Goal: Information Seeking & Learning: Understand process/instructions

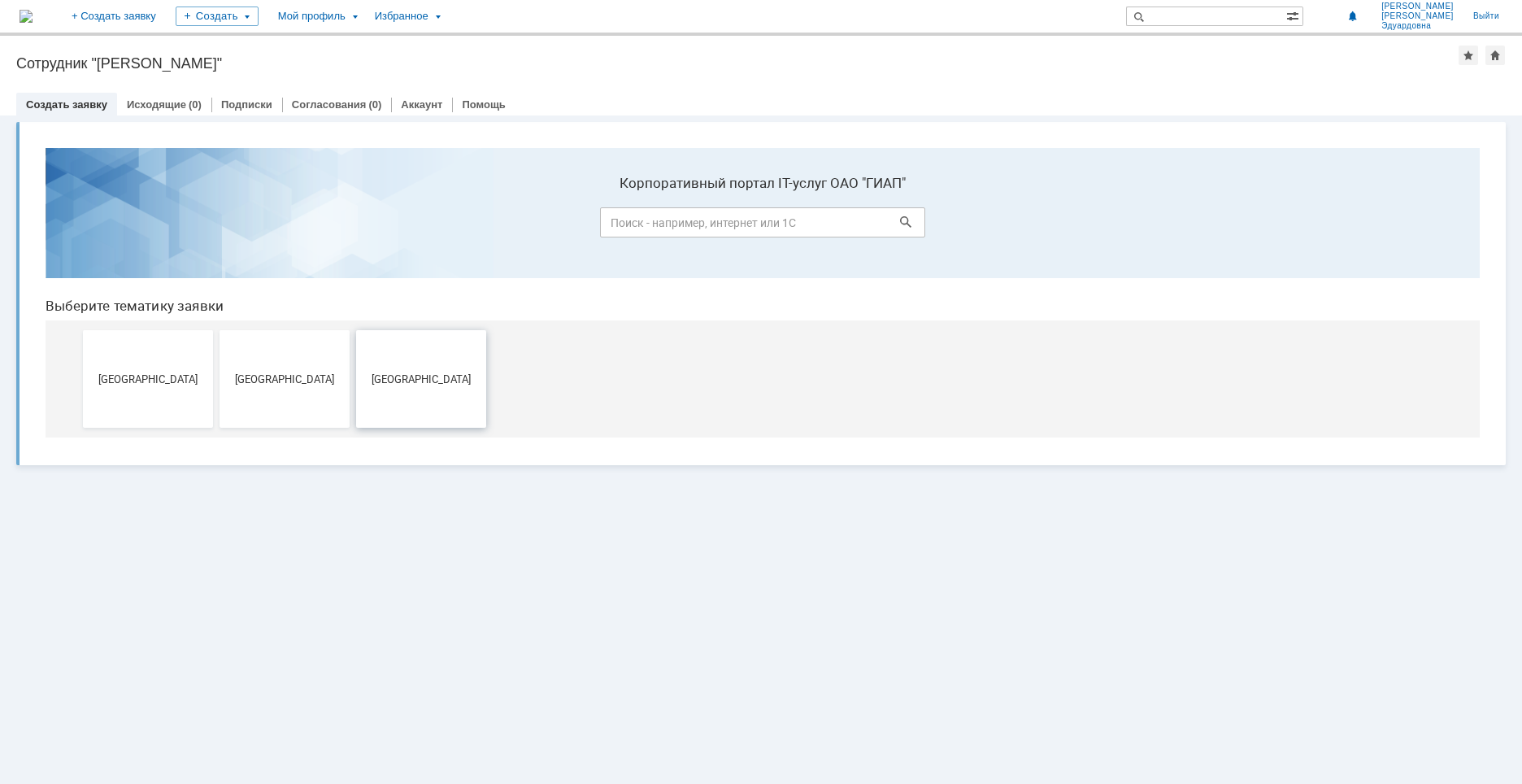
click at [424, 378] on span "[GEOGRAPHIC_DATA]" at bounding box center [421, 378] width 121 height 12
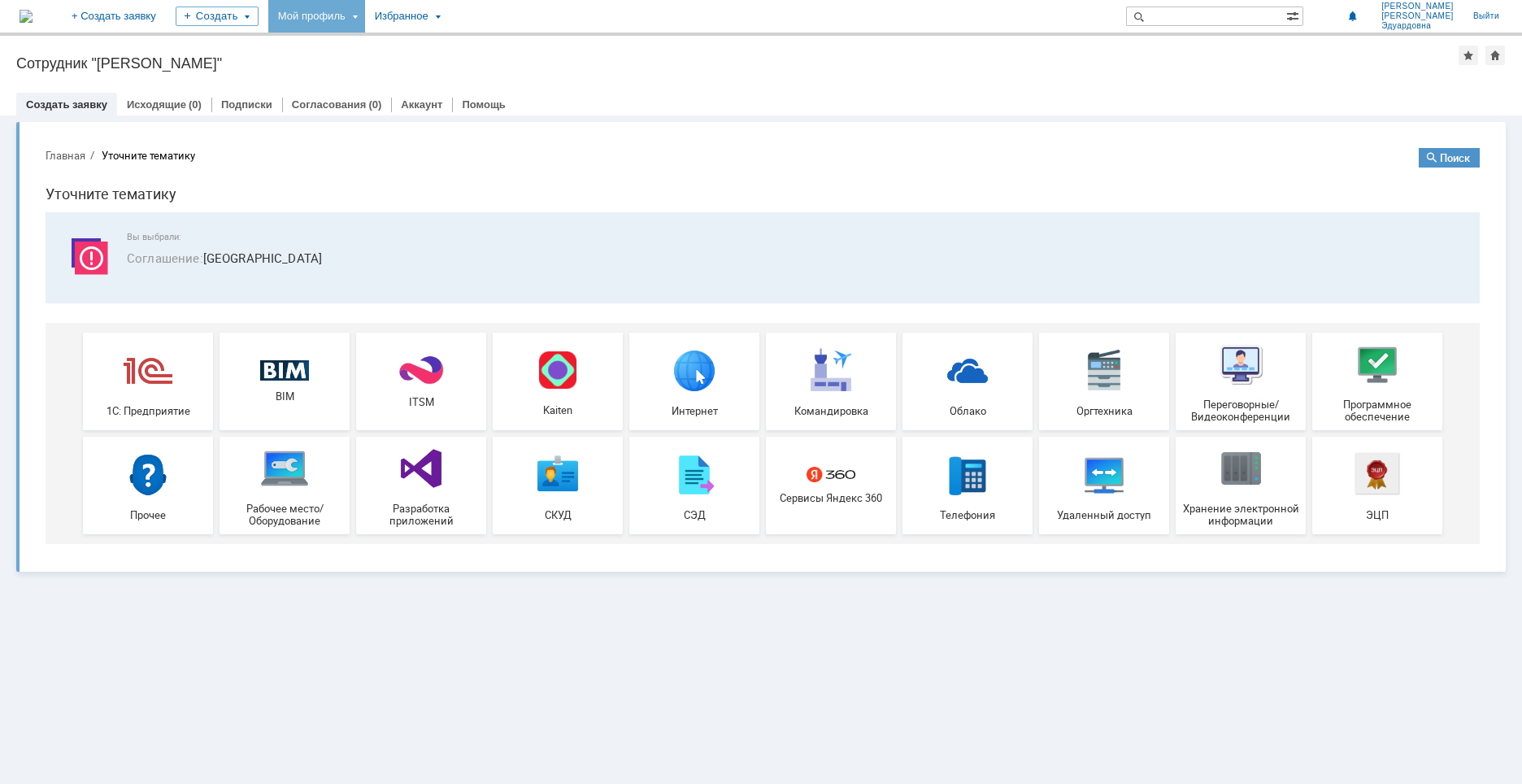
click at [354, 16] on div "Мой профиль" at bounding box center [316, 16] width 97 height 32
click at [355, 39] on link "Мой аккаунт" at bounding box center [334, 49] width 124 height 20
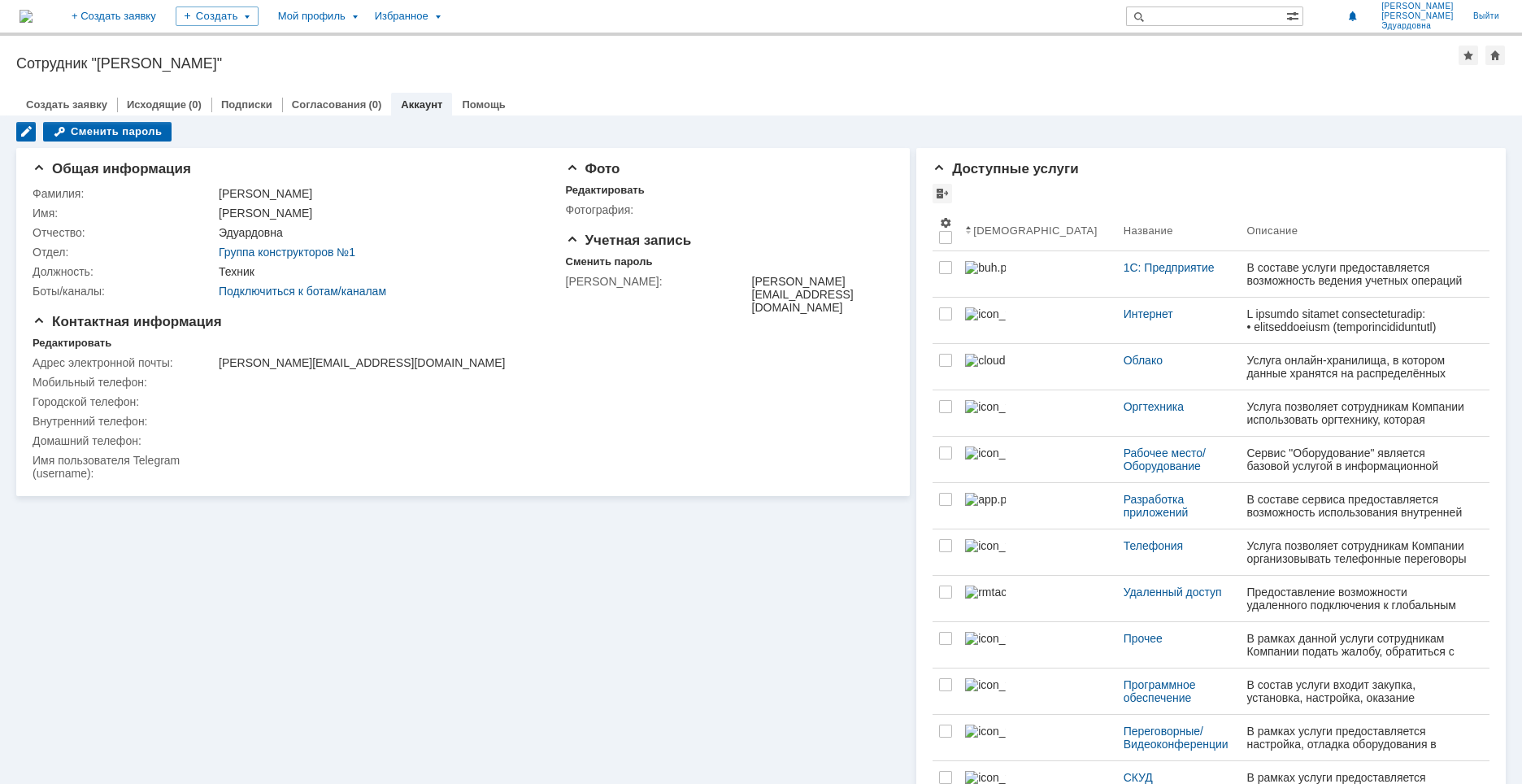
click at [32, 13] on img at bounding box center [26, 17] width 13 height 13
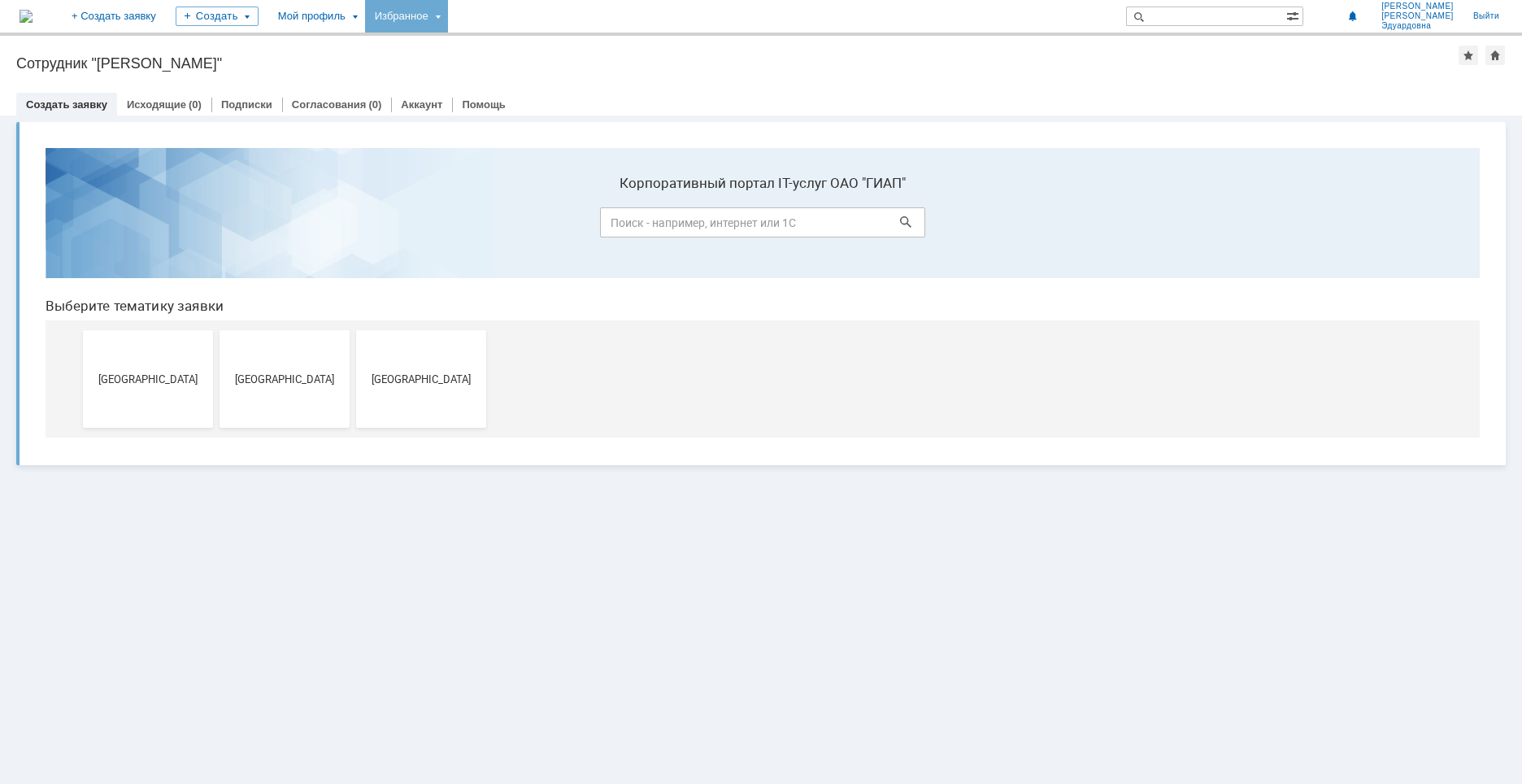
click at [448, 17] on div "Избранное" at bounding box center [407, 16] width 83 height 32
click at [365, 24] on div "Мой профиль" at bounding box center [316, 16] width 97 height 32
click at [419, 113] on div "Аккаунт" at bounding box center [421, 104] width 61 height 24
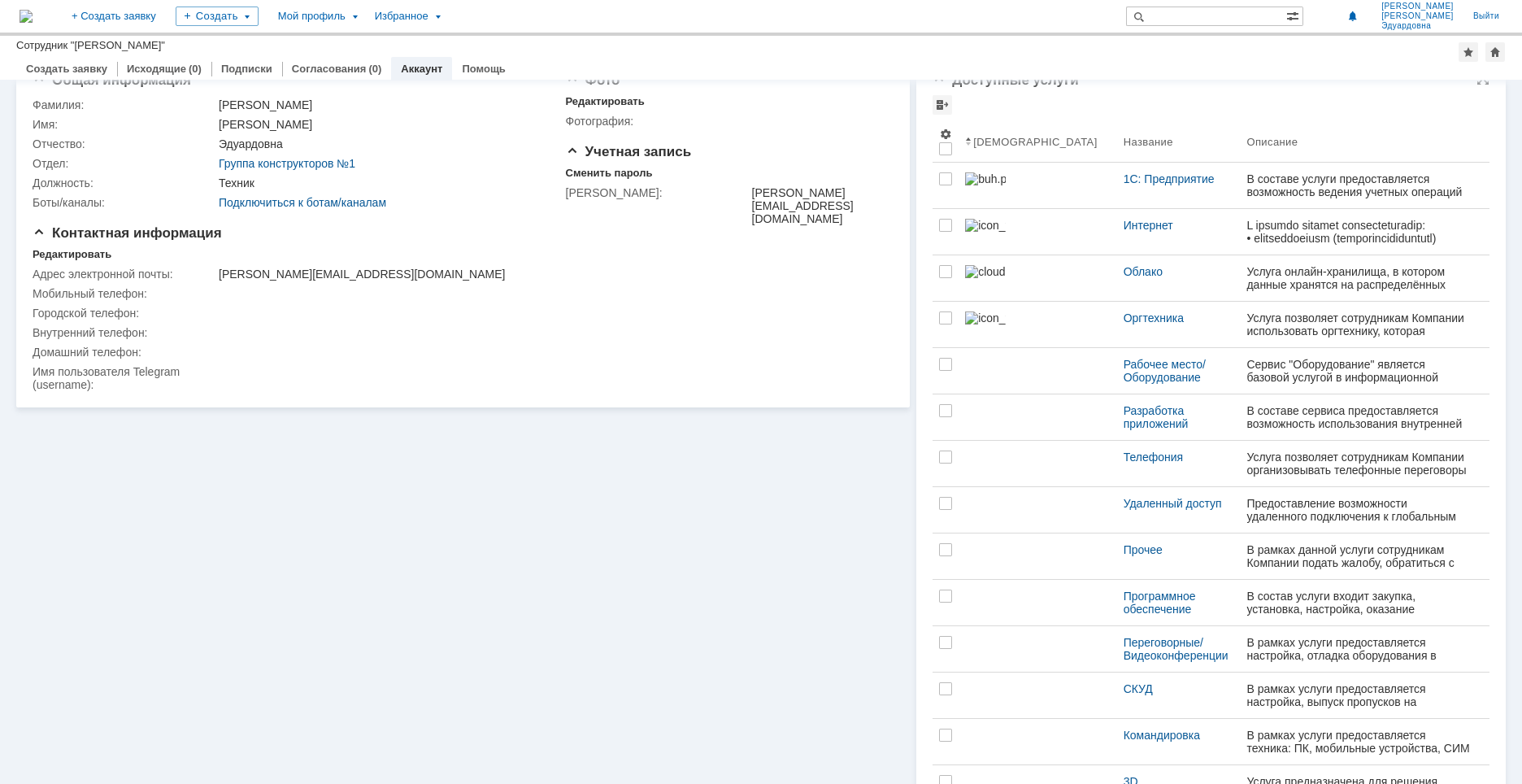
scroll to position [81, 0]
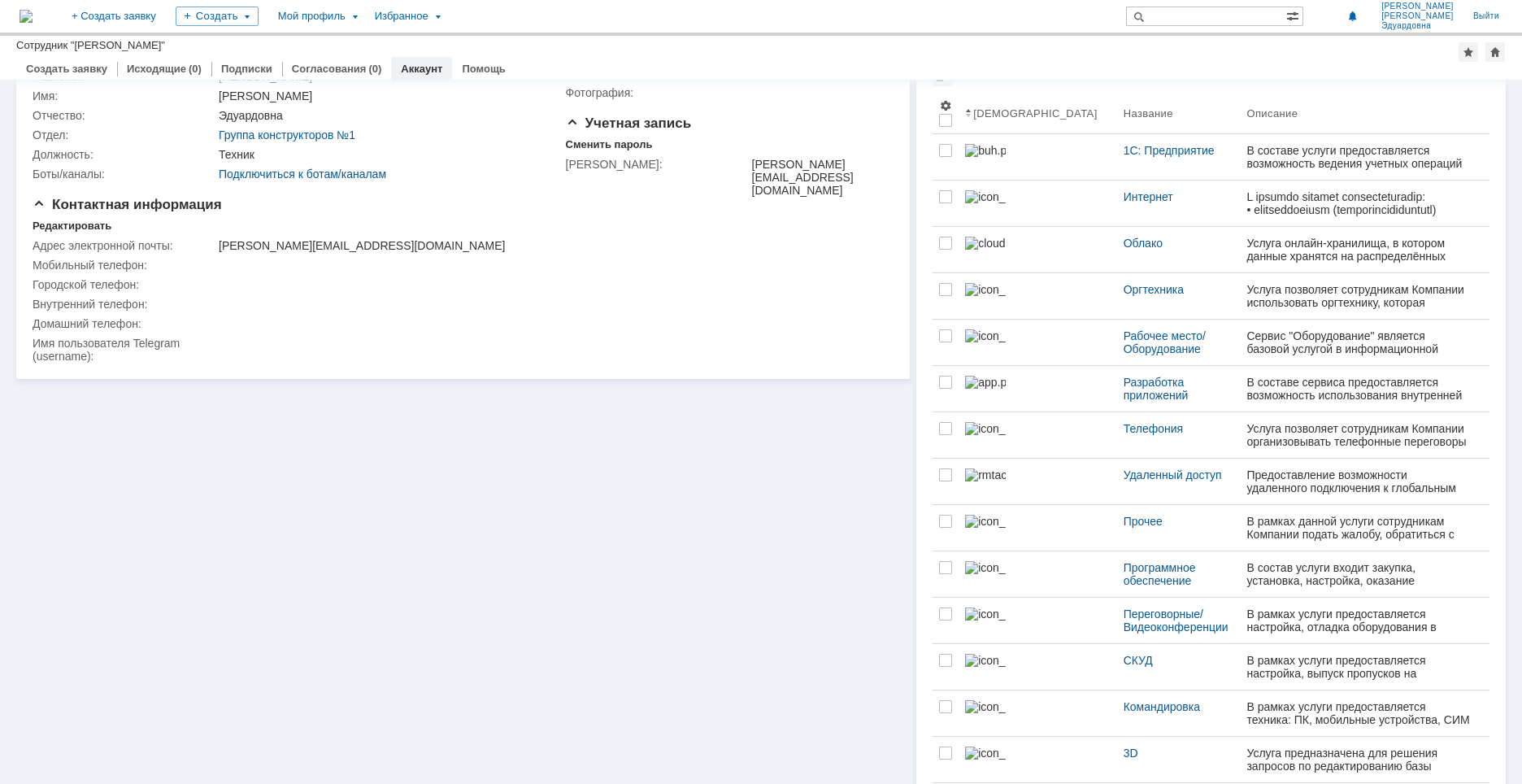
click at [32, 21] on img at bounding box center [26, 17] width 13 height 13
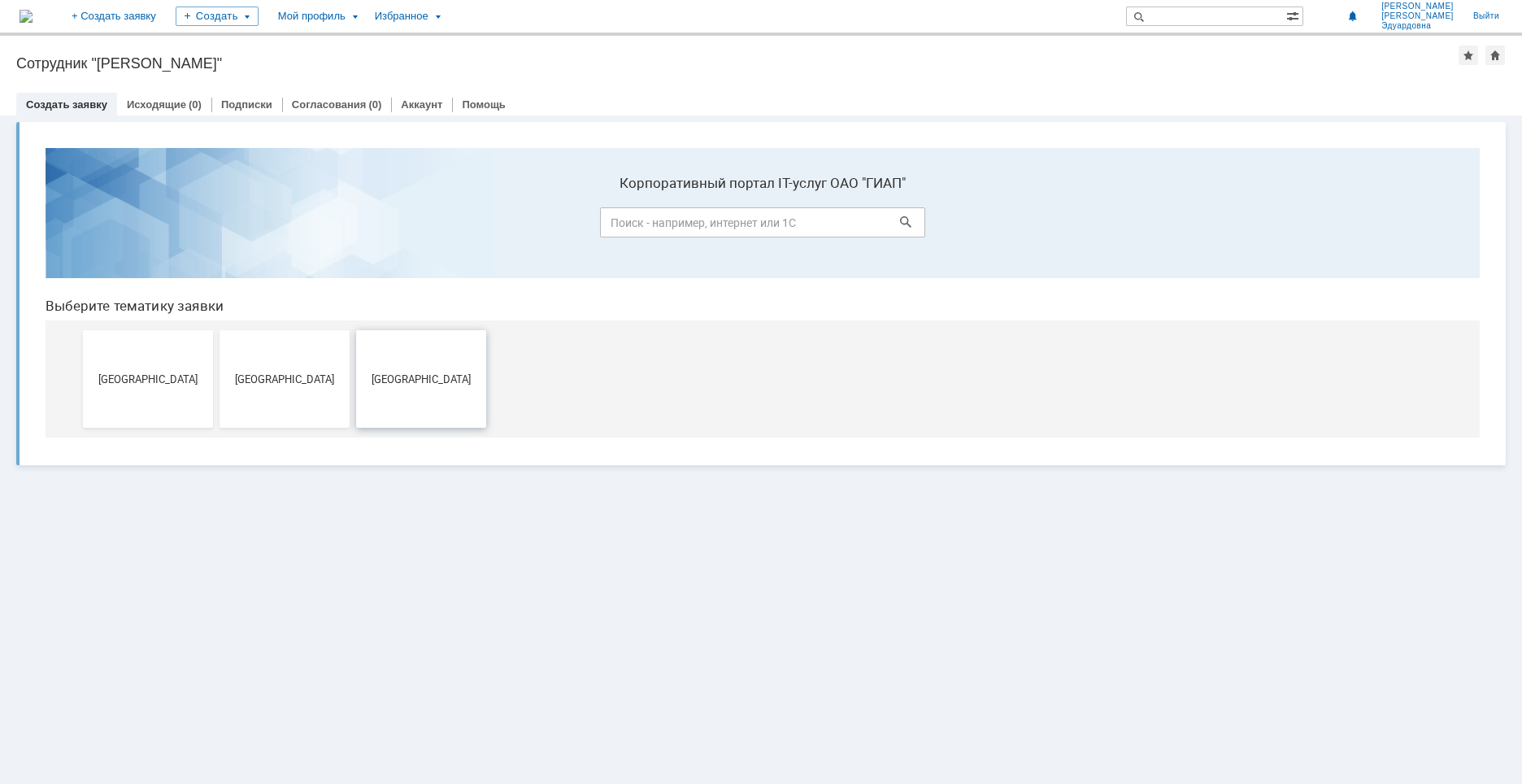
click at [454, 369] on button "[GEOGRAPHIC_DATA]" at bounding box center [421, 379] width 130 height 97
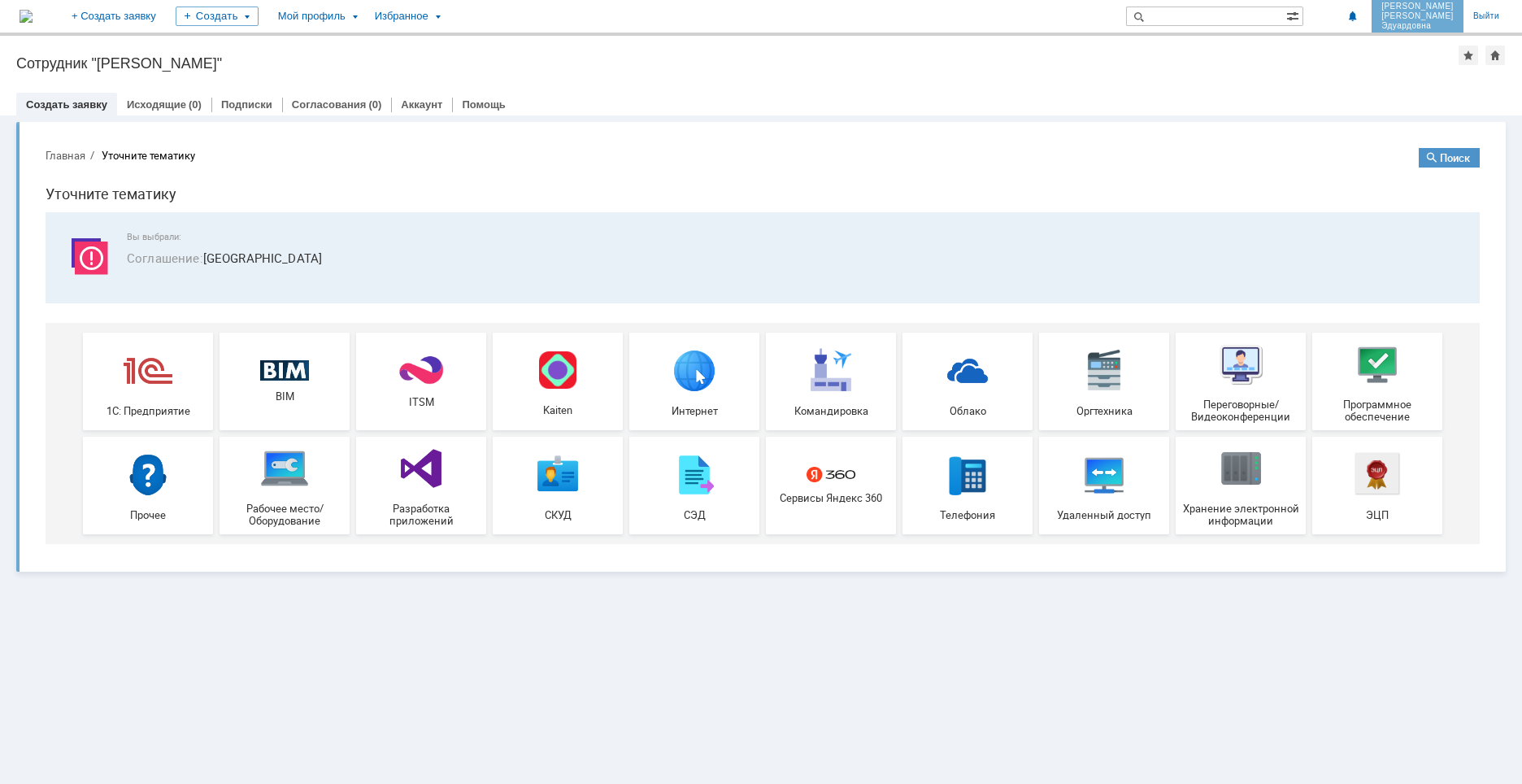
click at [1442, 31] on link "Уточкина Екатерина Эдуардовна" at bounding box center [1417, 16] width 92 height 32
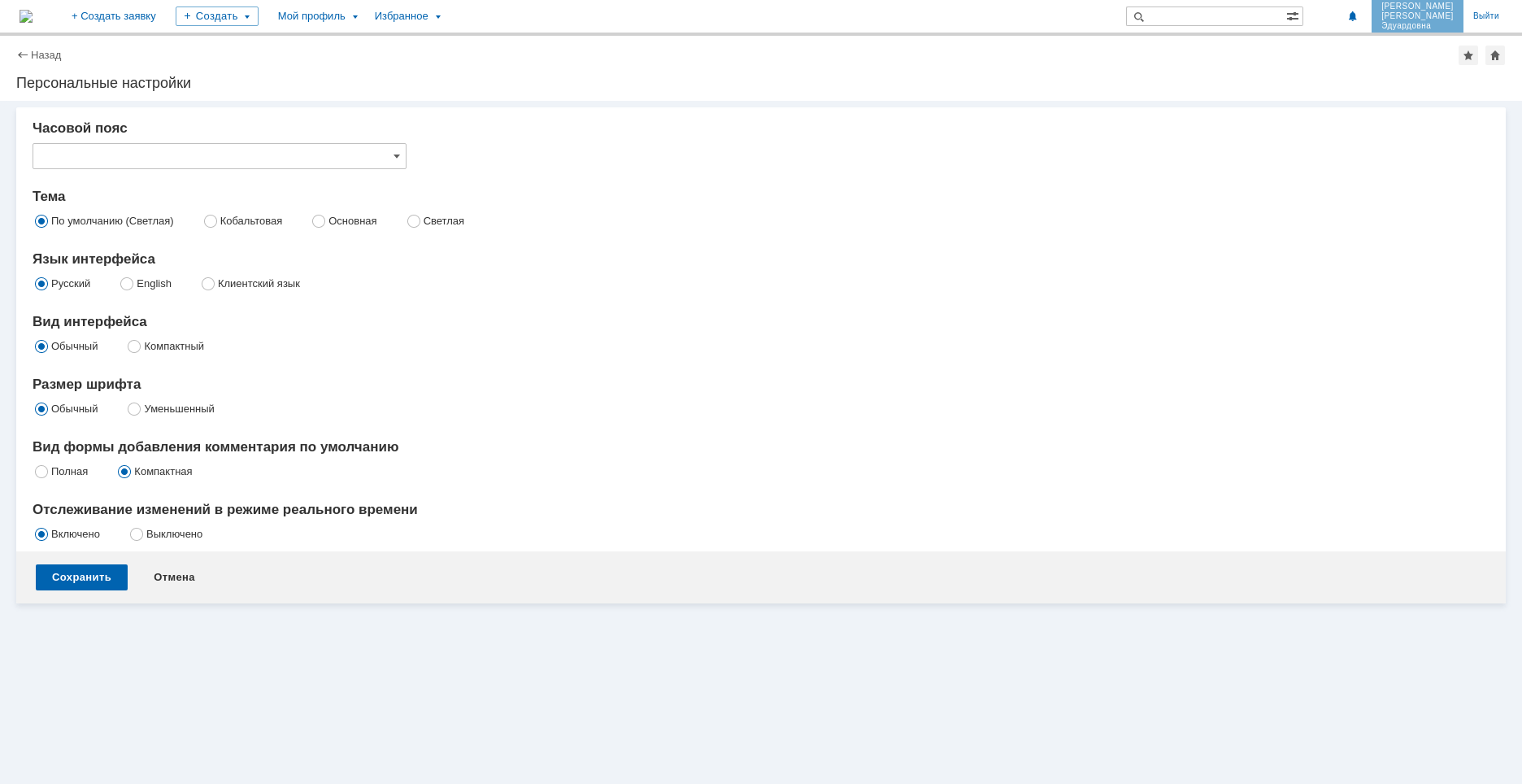
type input "[не указано]"
click at [32, 21] on img at bounding box center [26, 17] width 13 height 13
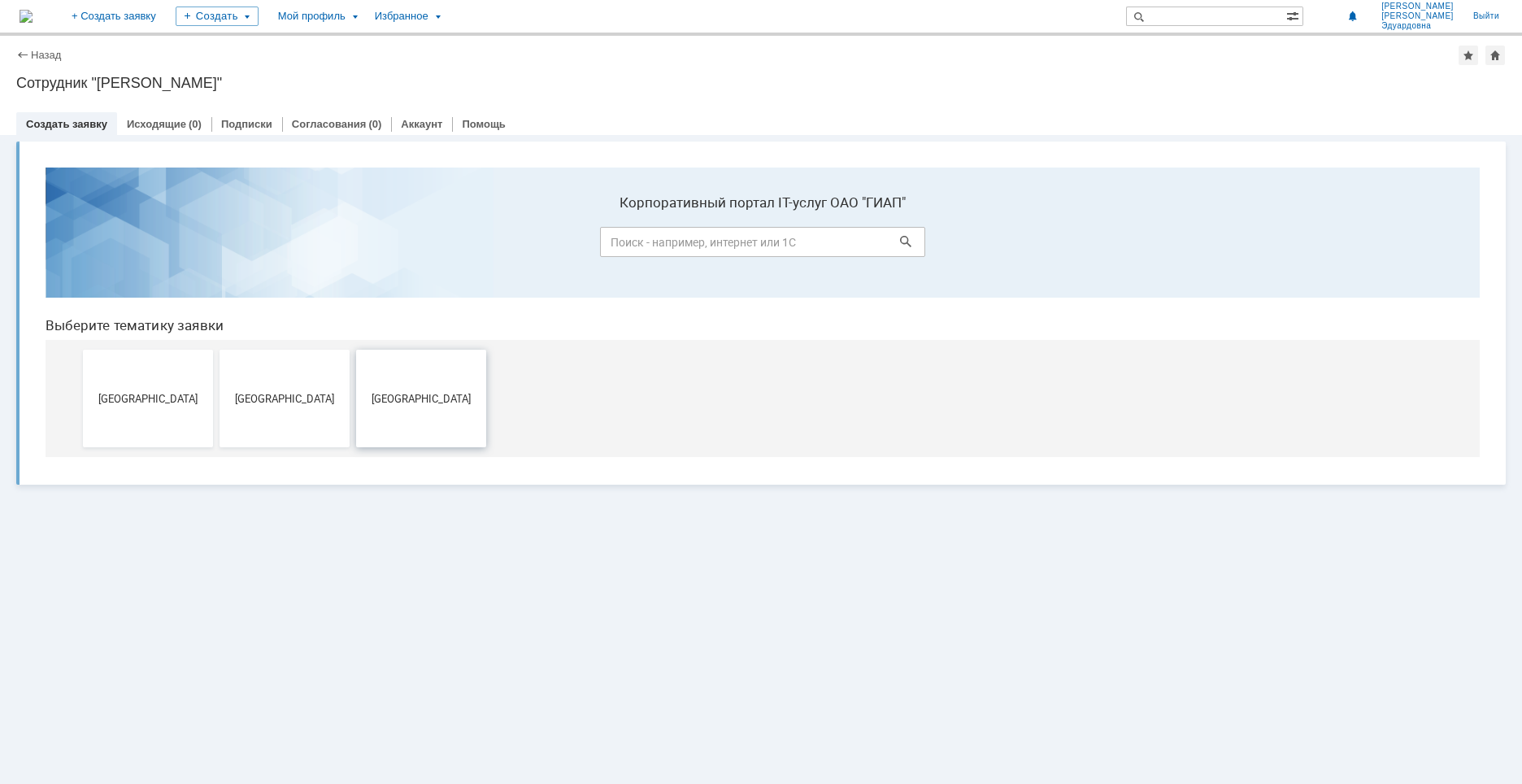
click at [458, 433] on button "[GEOGRAPHIC_DATA]" at bounding box center [421, 398] width 130 height 97
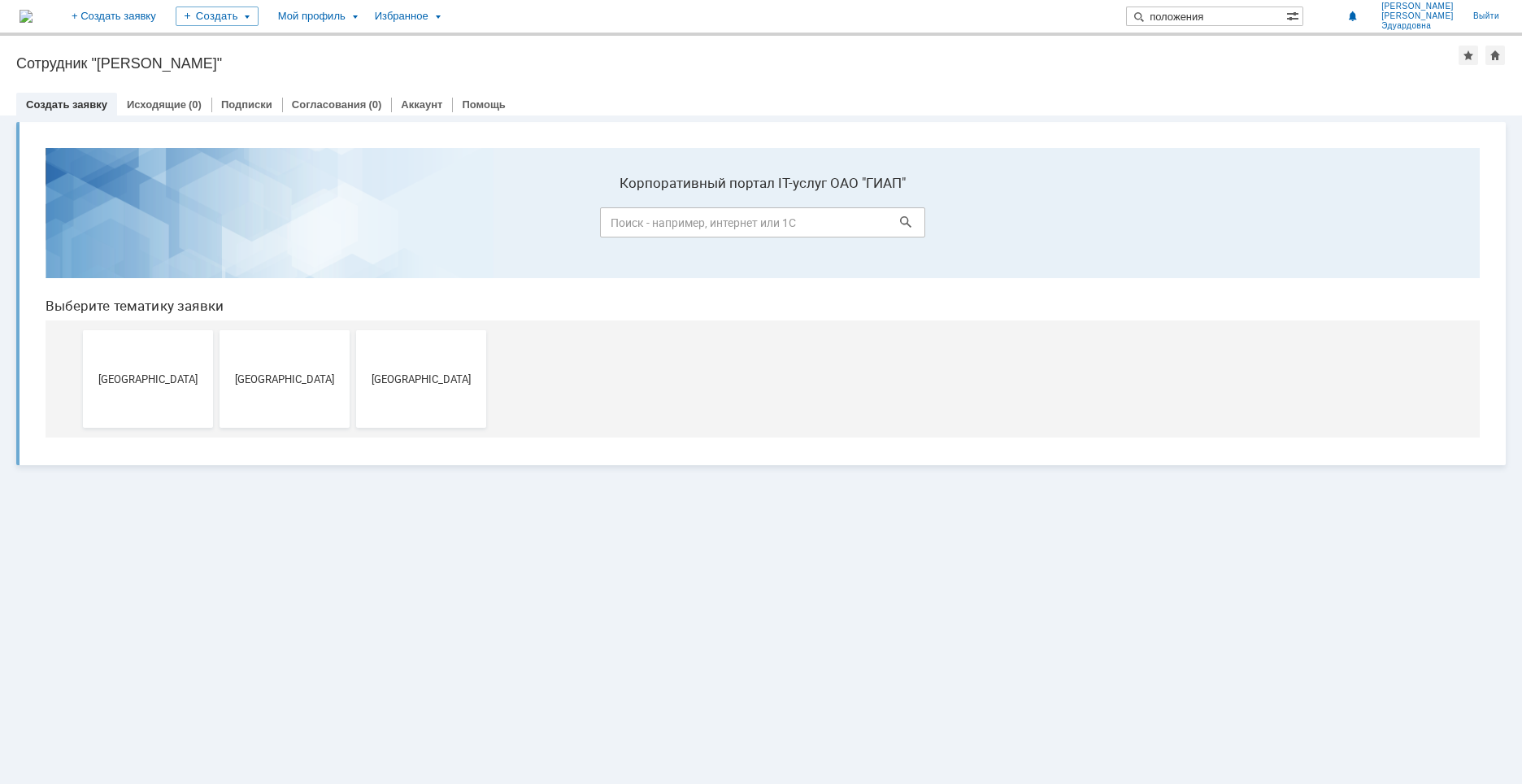
type input "положения"
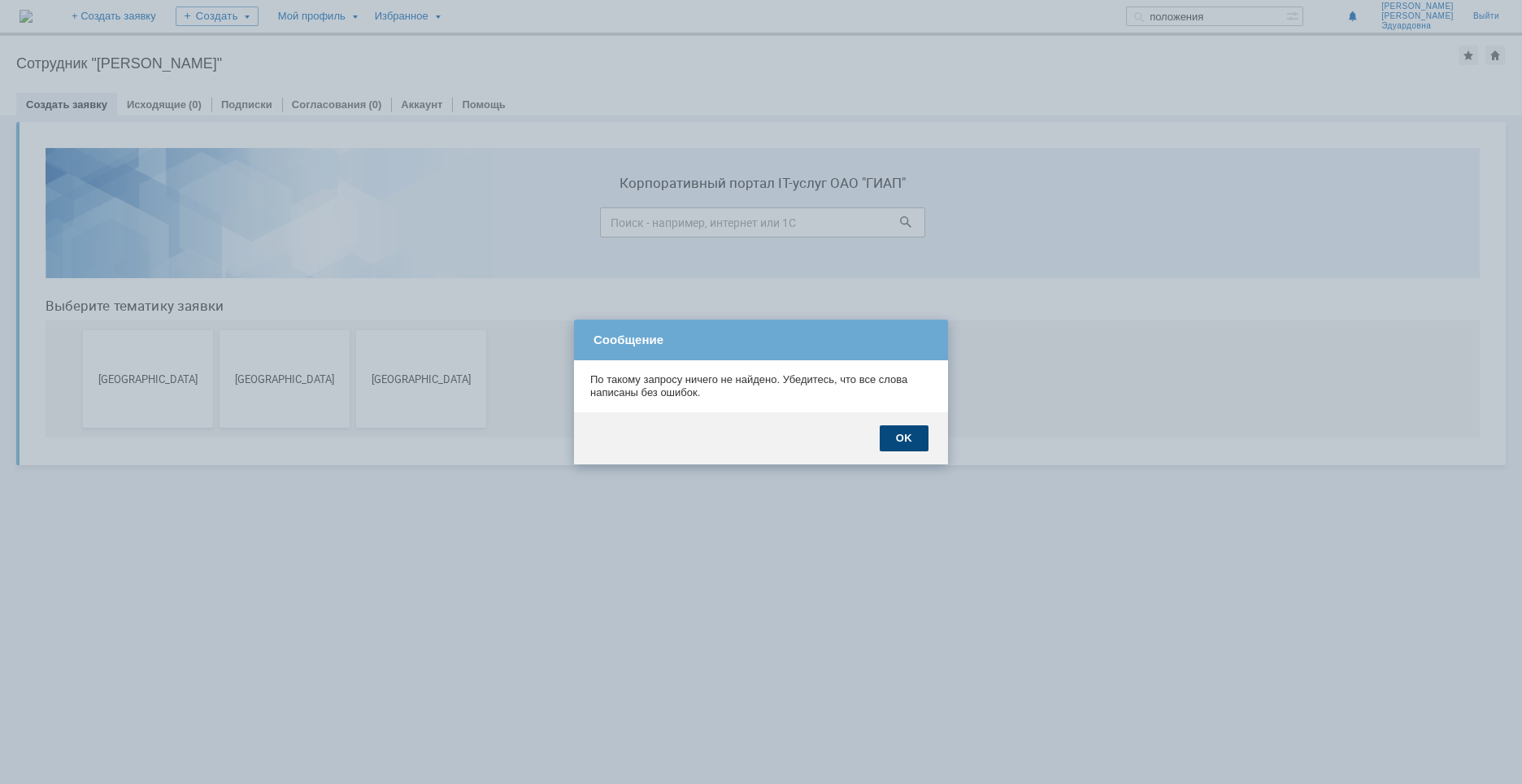
click at [899, 437] on div "OK" at bounding box center [904, 438] width 49 height 26
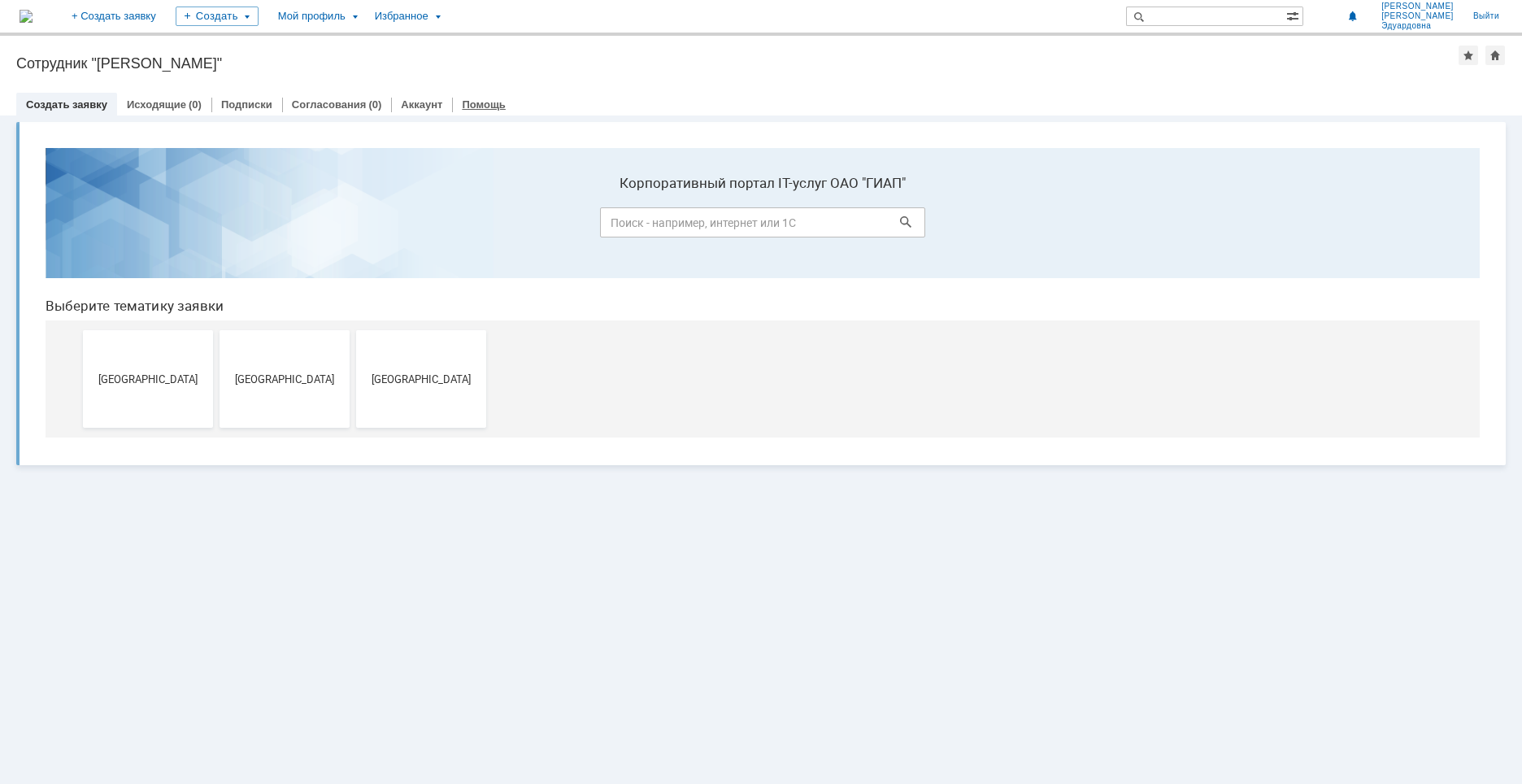
click at [466, 99] on link "Помощь" at bounding box center [483, 104] width 43 height 12
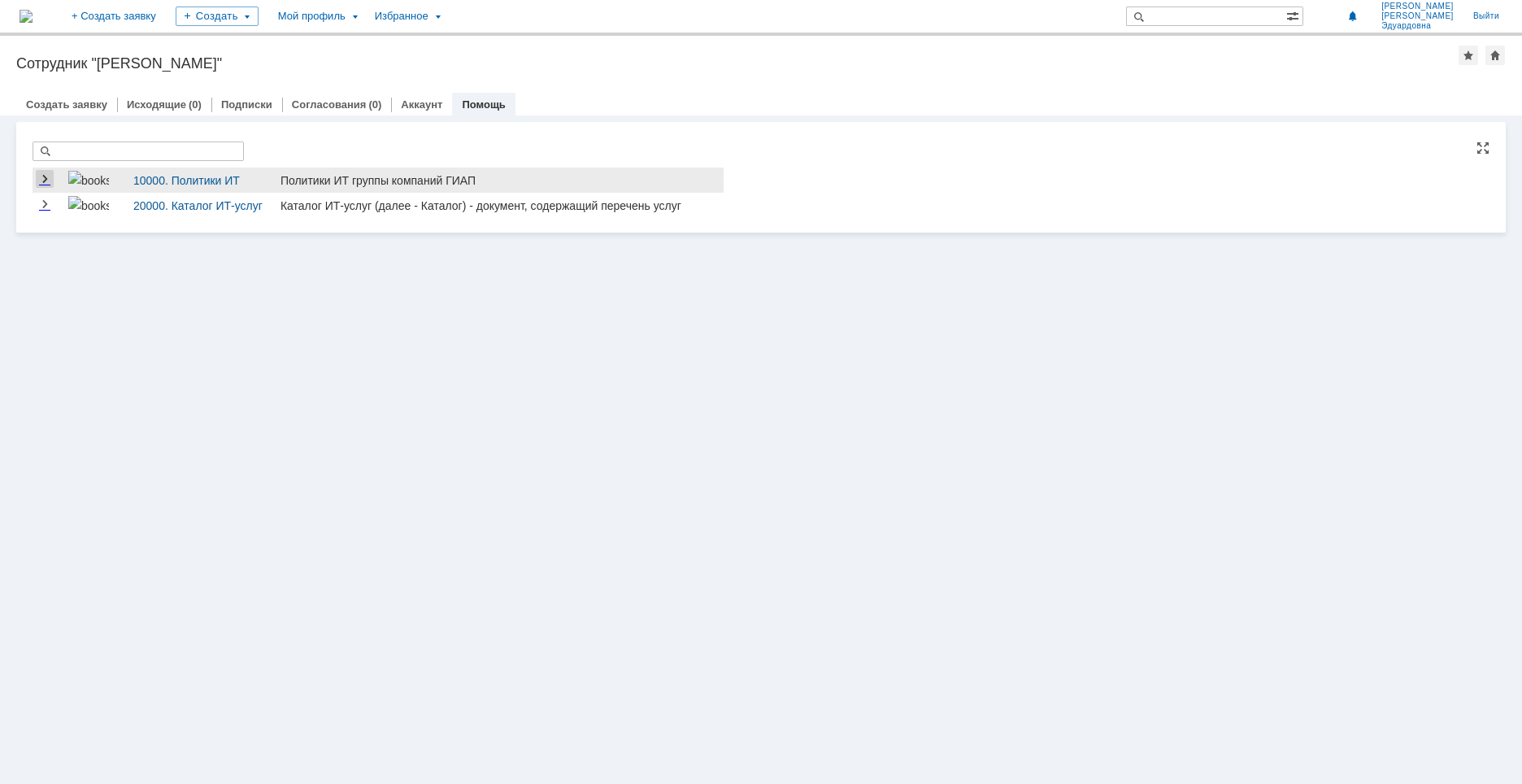
click at [40, 179] on link "Expand" at bounding box center [45, 180] width 18 height 13
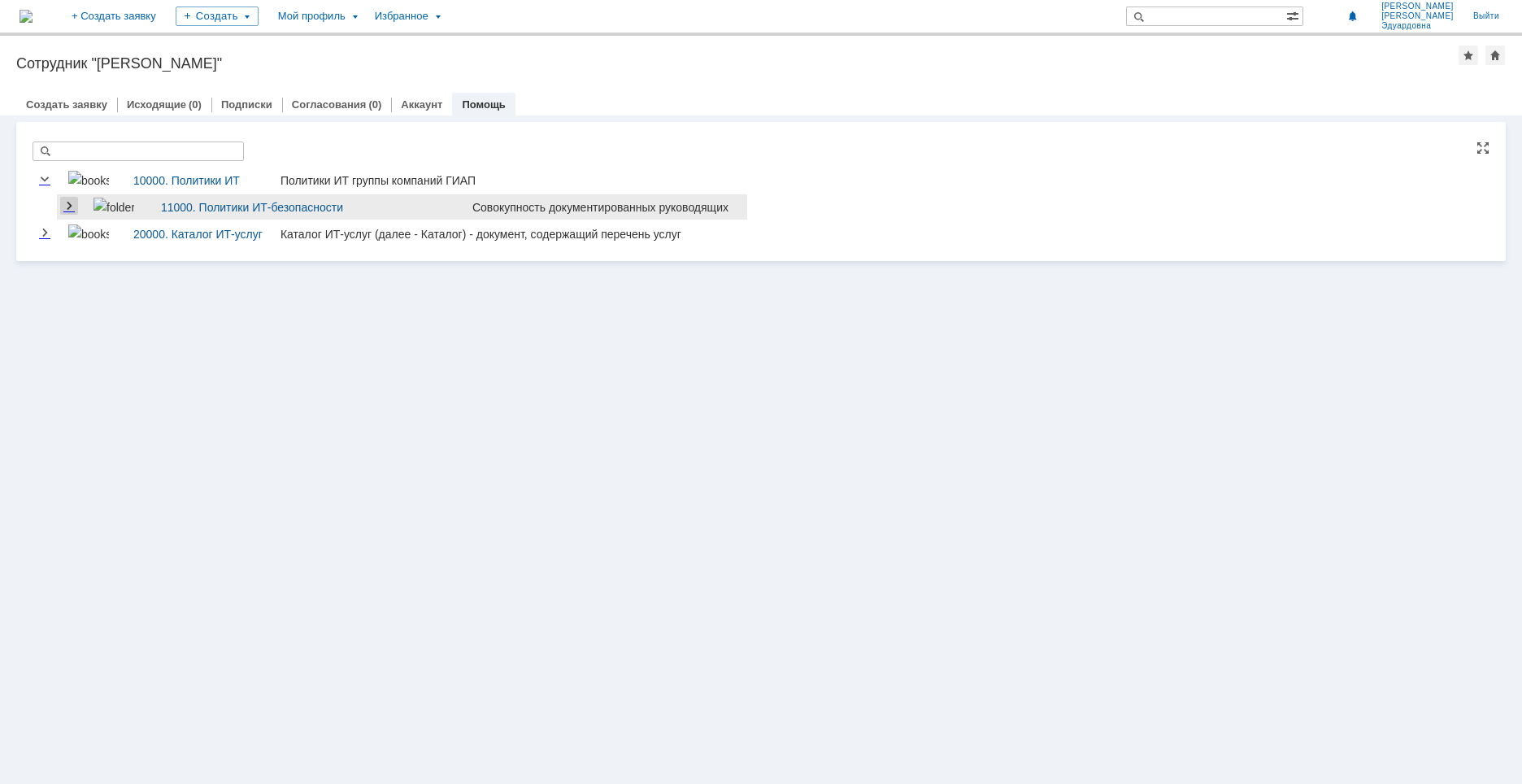
click at [72, 202] on link "Expand" at bounding box center [69, 207] width 18 height 13
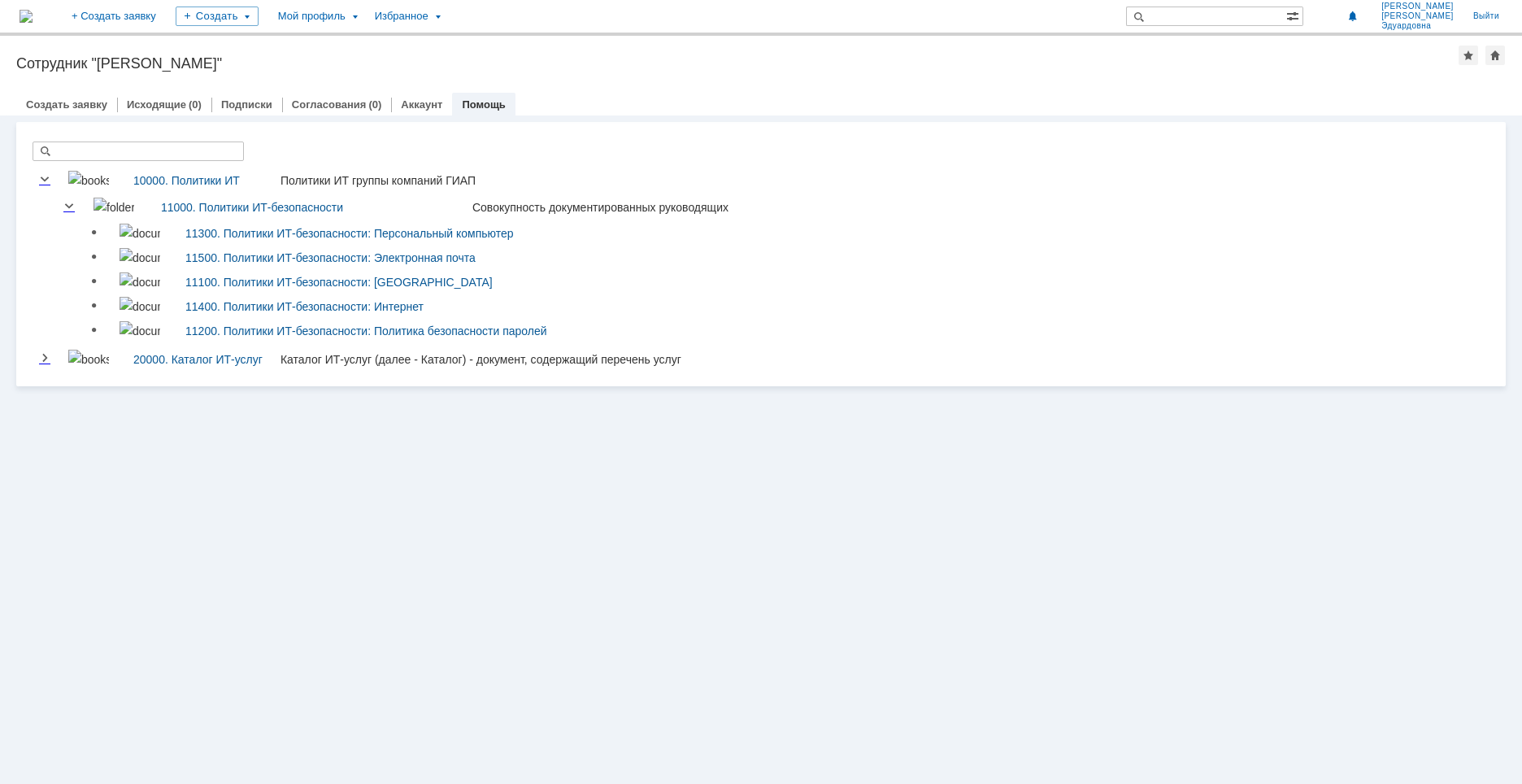
click at [32, 10] on img at bounding box center [26, 17] width 13 height 13
